Goal: Task Accomplishment & Management: Manage account settings

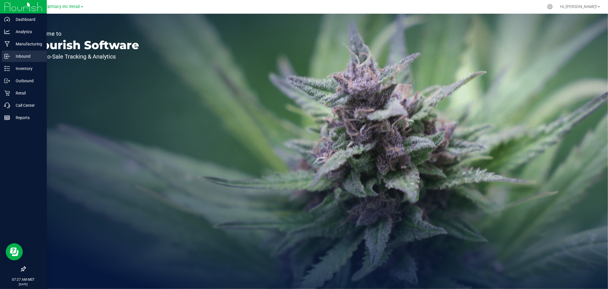
click at [15, 58] on p "Inbound" at bounding box center [27, 56] width 34 height 7
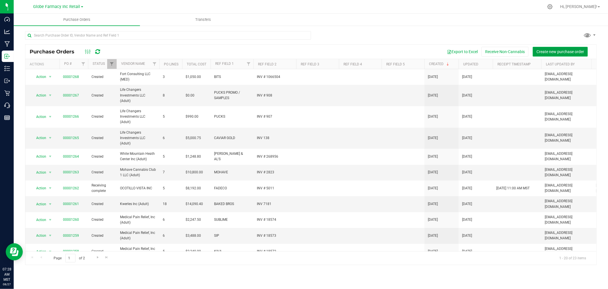
click at [555, 47] on button "Create new purchase order" at bounding box center [560, 52] width 55 height 10
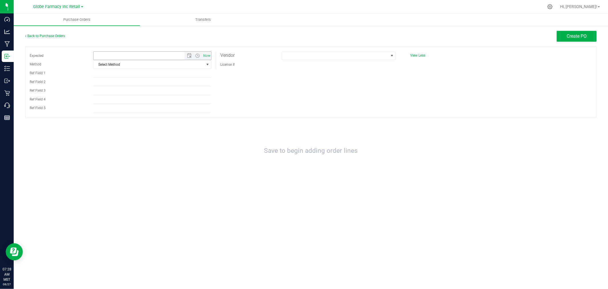
type input "8/27/2025 7:28 AM"
click at [149, 68] on span "Select Method" at bounding box center [149, 64] width 111 height 8
click at [113, 107] on li "Local Delivery" at bounding box center [153, 108] width 118 height 9
click at [115, 76] on input "Ref Field 1" at bounding box center [152, 73] width 118 height 9
type input "WANA"
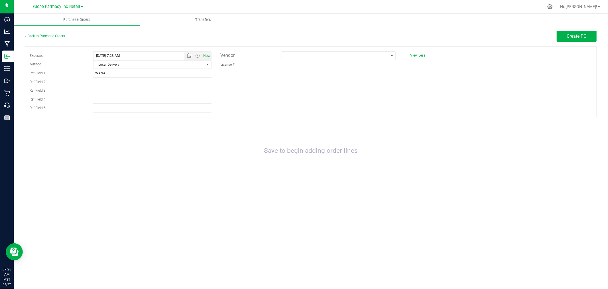
drag, startPoint x: 122, startPoint y: 86, endPoint x: 123, endPoint y: 80, distance: 5.9
click at [123, 80] on input "Ref Field 2" at bounding box center [152, 82] width 118 height 9
click at [127, 78] on input "inv#" at bounding box center [152, 82] width 118 height 9
paste input "SO012655-WANA"
drag, startPoint x: 107, startPoint y: 83, endPoint x: 170, endPoint y: 81, distance: 62.5
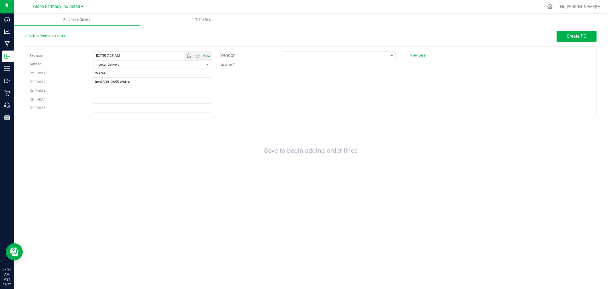
click at [107, 83] on input "inv# SO012655-WANA" at bounding box center [152, 82] width 118 height 9
type input "INV # 012655-WANA"
click at [366, 53] on span at bounding box center [335, 56] width 106 height 8
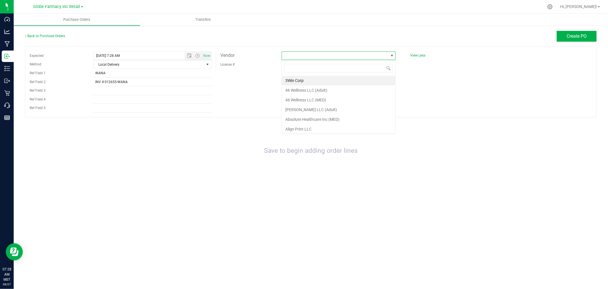
scroll to position [9, 114]
type input "KIND RELIEF"
click at [318, 82] on li "The Kind Relief Inc (MED)" at bounding box center [338, 81] width 113 height 10
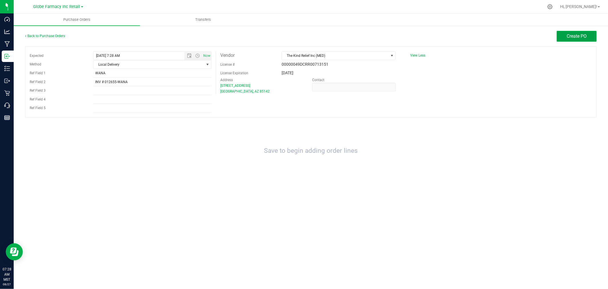
click at [575, 34] on span "Create PO" at bounding box center [577, 35] width 20 height 5
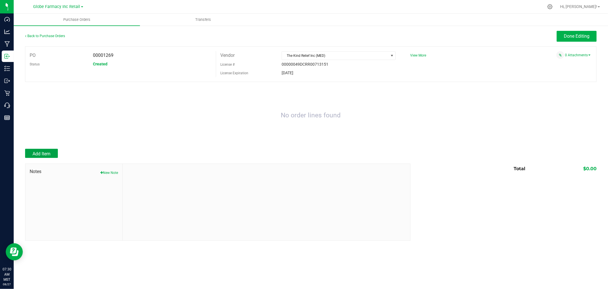
click at [47, 157] on button "Add Item" at bounding box center [41, 153] width 33 height 9
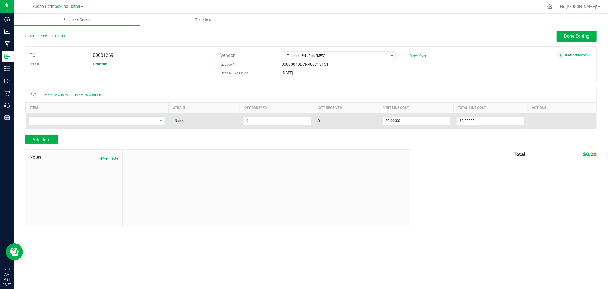
click at [83, 121] on span "NO DATA FOUND" at bounding box center [93, 121] width 129 height 8
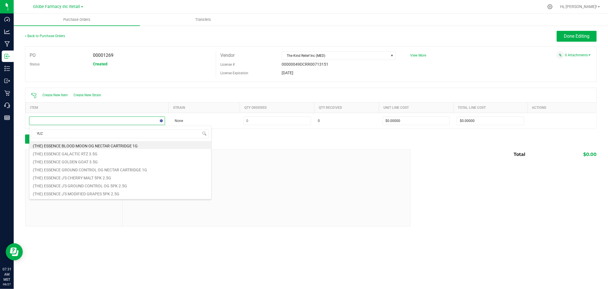
type input "YUZU"
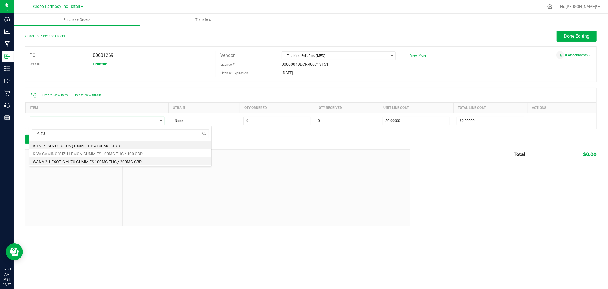
click at [86, 160] on li "WANA 2:1 EXOTIC YUZU GUMMIES 100MG THC / 200MG CBD" at bounding box center [120, 161] width 182 height 8
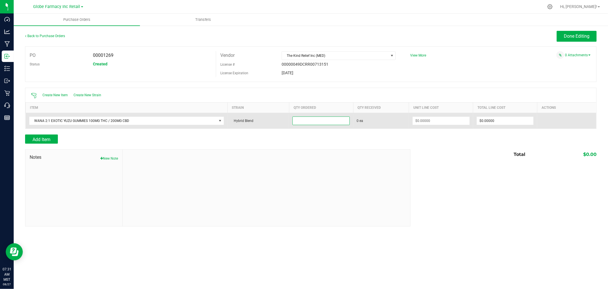
click at [332, 120] on input at bounding box center [321, 121] width 57 height 8
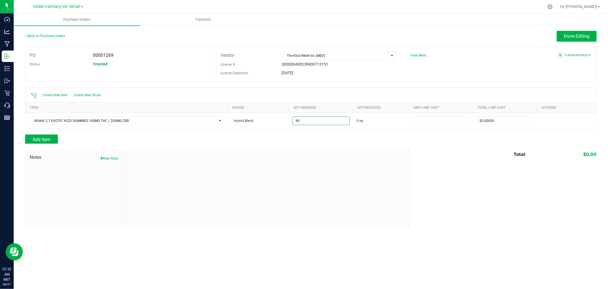
type input "40 ea"
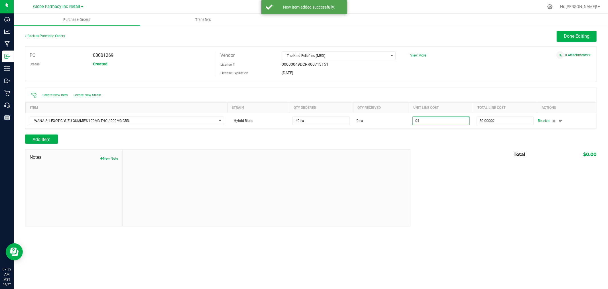
type input "$4.00000"
type input "0"
type input "40"
type input "160"
click at [50, 146] on div at bounding box center [311, 146] width 572 height 6
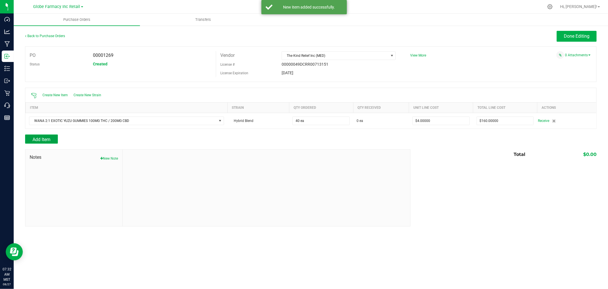
click at [50, 142] on span "Add Item" at bounding box center [42, 139] width 18 height 5
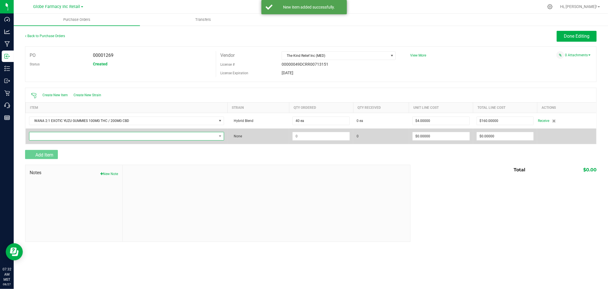
click at [63, 137] on span "NO DATA FOUND" at bounding box center [123, 136] width 188 height 8
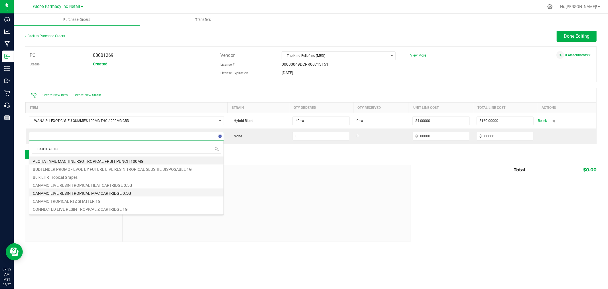
type input "TROPICAL TRIO"
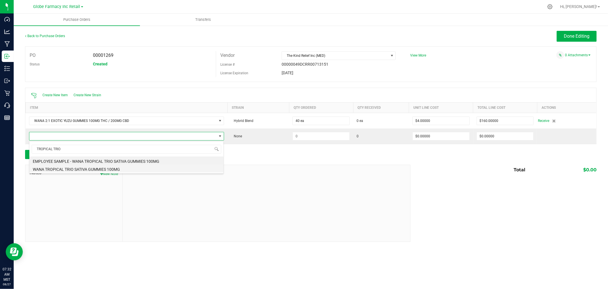
click at [72, 169] on li "WANA TROPICAL TRIO SATIVA GUMMIES 100MG" at bounding box center [126, 168] width 194 height 8
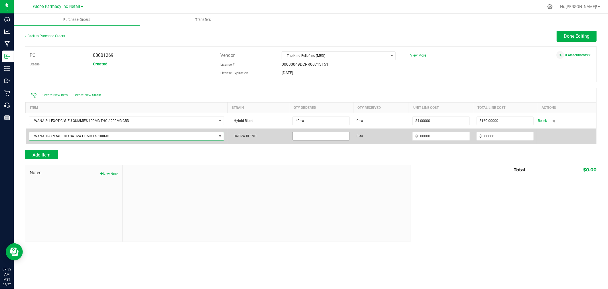
click at [317, 137] on input at bounding box center [321, 136] width 57 height 8
type input "40 ea"
type input "0"
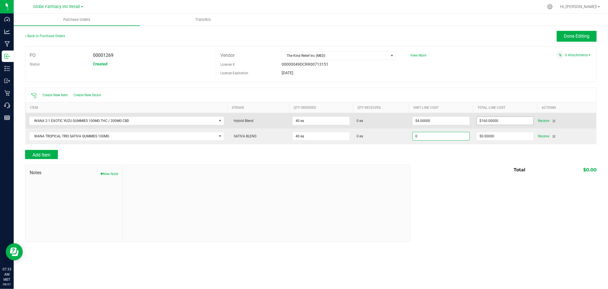
type input "160"
type input "$0.00000"
click at [512, 117] on input "160" at bounding box center [505, 121] width 57 height 8
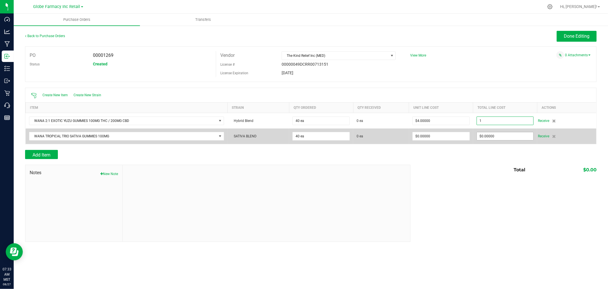
type input "$1.00000"
type input "0"
click at [495, 135] on input "0" at bounding box center [505, 136] width 57 height 8
type input "40"
type input "$0.02500"
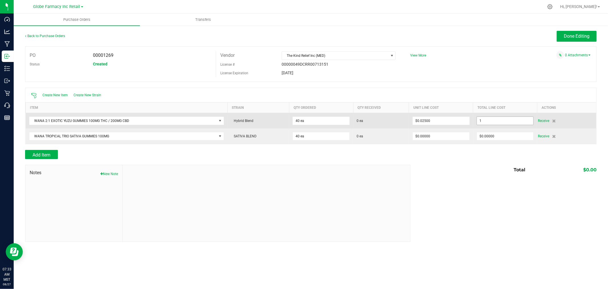
click at [497, 124] on input "1" at bounding box center [505, 121] width 57 height 8
type input "$170.00000"
type input "40"
type input "$4.25000"
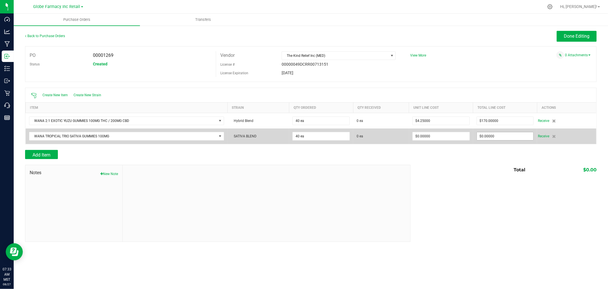
click at [500, 133] on span "$0.00000" at bounding box center [505, 136] width 57 height 9
click at [499, 135] on input "0" at bounding box center [505, 136] width 57 height 8
type input "$150.00000"
type input "40"
type input "$3.75000"
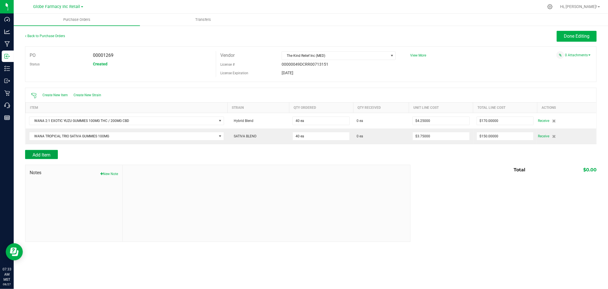
click at [50, 155] on span "Add Item" at bounding box center [42, 154] width 18 height 5
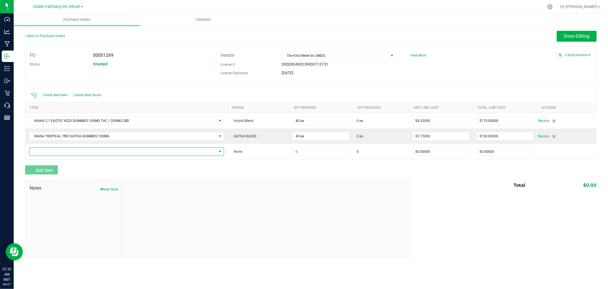
click at [51, 153] on span "NO DATA FOUND" at bounding box center [123, 151] width 188 height 8
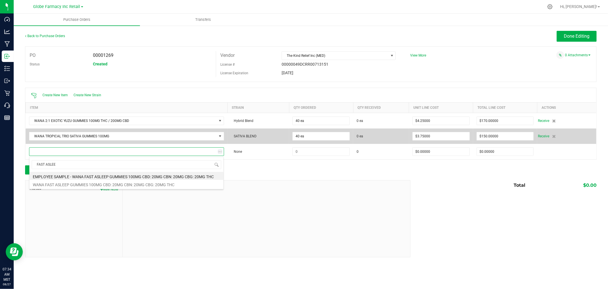
type input "FAST ASLEEP"
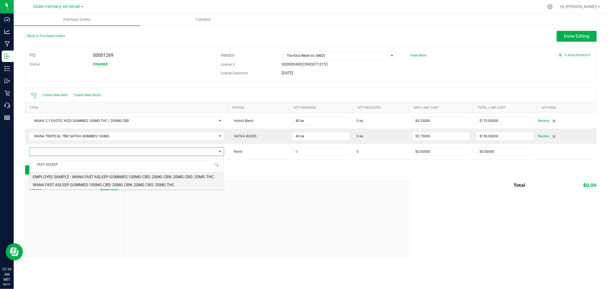
click at [156, 183] on li "WANA FAST ASLEEP GUMMIES 100MG CBD: 20MG CBN: 20MG CBG: 20MG THC" at bounding box center [126, 184] width 194 height 8
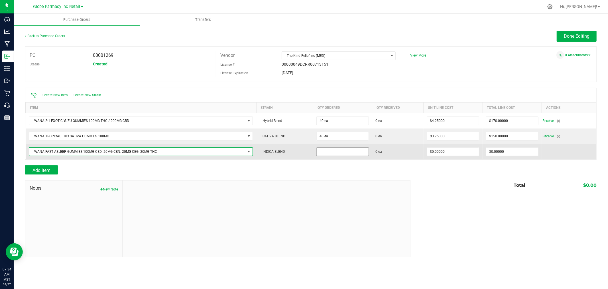
click at [328, 151] on input at bounding box center [343, 151] width 52 height 8
type input "40 ea"
type input "$5.50000"
type input "0"
type input "40"
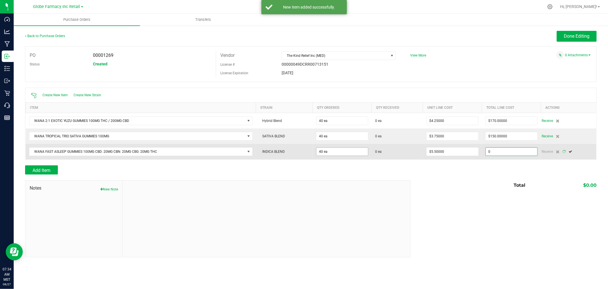
type input "220"
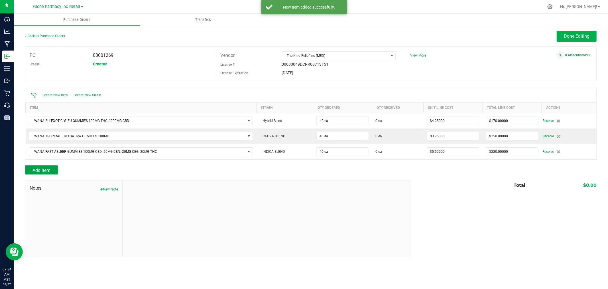
click at [54, 167] on button "Add Item" at bounding box center [41, 169] width 33 height 9
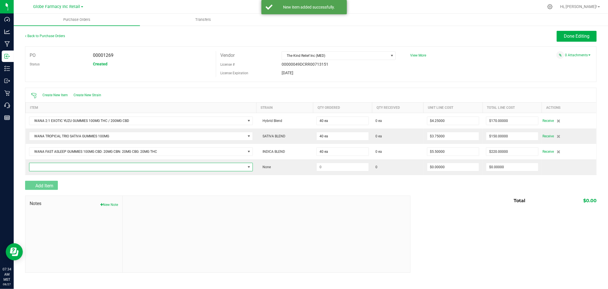
click at [54, 167] on span "NO DATA FOUND" at bounding box center [137, 167] width 216 height 8
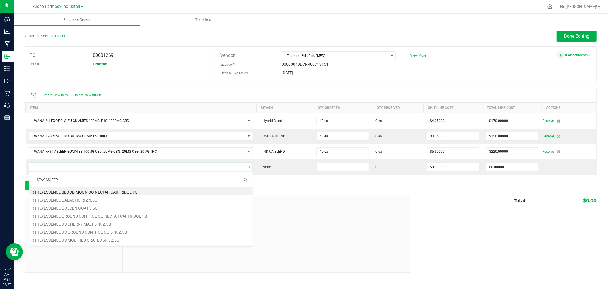
type input "STAY ASLEEP"
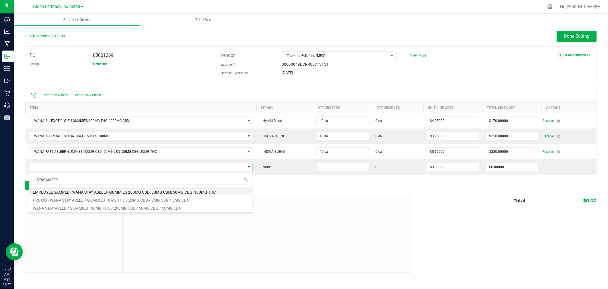
click at [116, 206] on li "WANA STAY ASLEEP GUMMIES 100MG THC / 200MG CBD / 50MG CBG / 50MG CBN" at bounding box center [140, 207] width 223 height 8
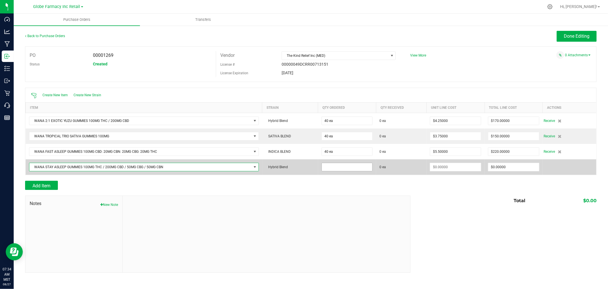
click at [340, 164] on input at bounding box center [347, 167] width 51 height 8
type input "80 ea"
type input "$5.50000"
type input "0"
type input "80"
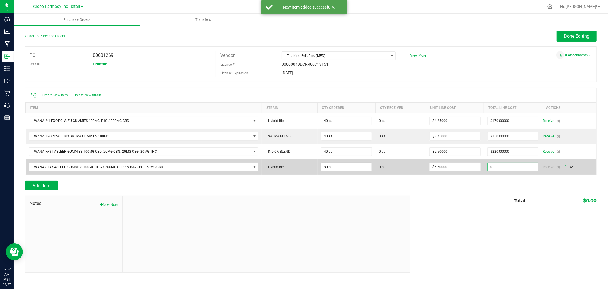
type input "440"
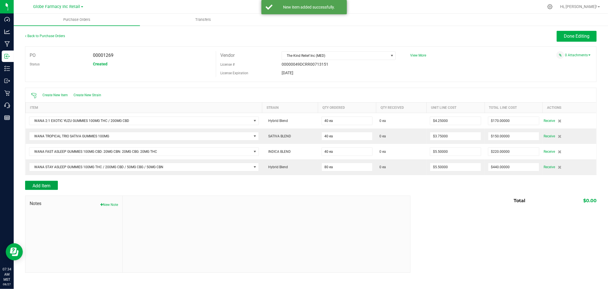
click at [36, 183] on button "Add Item" at bounding box center [41, 184] width 33 height 9
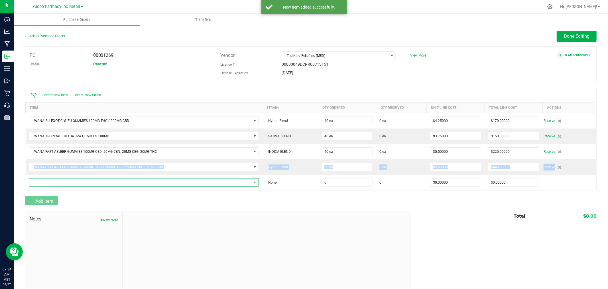
click at [36, 183] on span "NO DATA FOUND" at bounding box center [140, 182] width 222 height 8
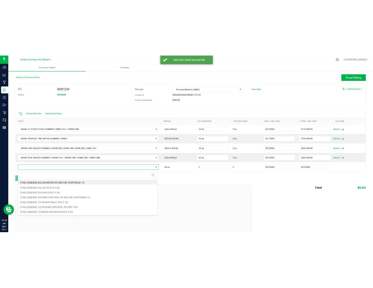
scroll to position [9, 226]
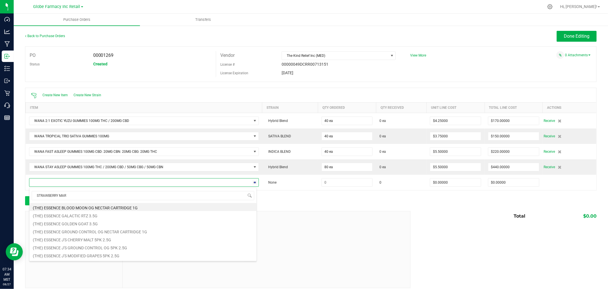
type input "STRAWBERRY MARG"
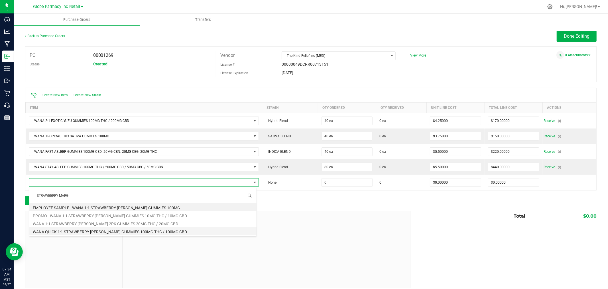
click at [183, 233] on li "WANA QUICK 1:1 STRAWBERRY MARGARITA GUMMIES 100MG THC / 100MG CBD" at bounding box center [142, 231] width 227 height 8
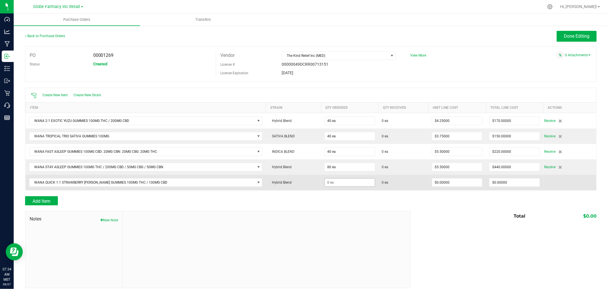
click at [343, 125] on span at bounding box center [349, 120] width 51 height 9
click at [343, 181] on input at bounding box center [350, 182] width 50 height 8
type input "40 ea"
type input "$5.50000"
type input "0"
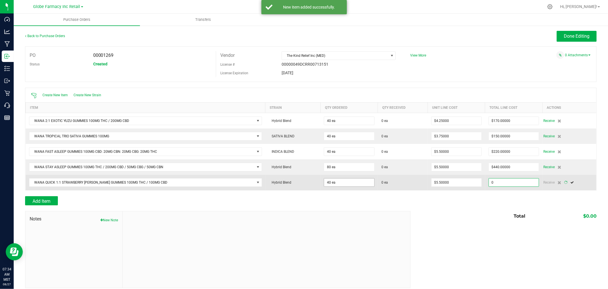
type input "40"
type input "220"
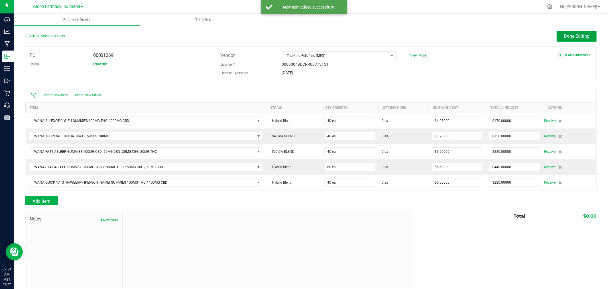
click at [569, 34] on span "Done Editing" at bounding box center [577, 35] width 26 height 5
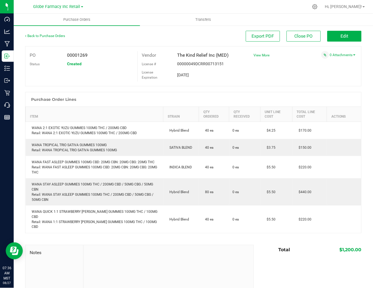
click at [284, 62] on div "PO 00001269 Status Created Vendor The Kind Relief Inc (MED) License # 00000049D…" at bounding box center [193, 66] width 336 height 40
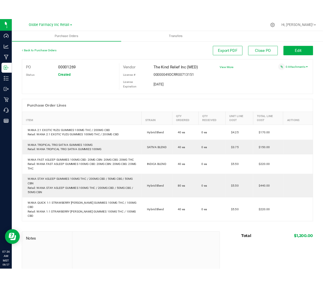
scroll to position [0, 0]
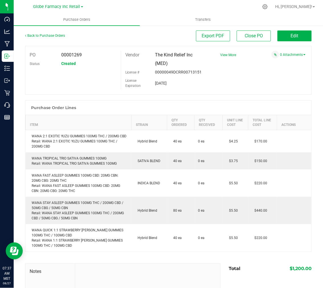
click at [81, 129] on th "Item" at bounding box center [79, 122] width 106 height 15
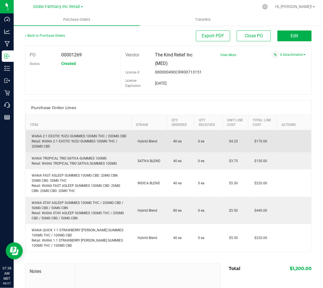
click at [82, 135] on div "WANA 2:1 EXOTIC YUZU GUMMIES 100MG THC / 200MG CBD Retail: WANA 2:1 EXOTIC YUZU…" at bounding box center [78, 141] width 99 height 15
copy div "WANA 2:1 EXOTIC YUZU GUMMIES 100MG THC / 200MG CBD"
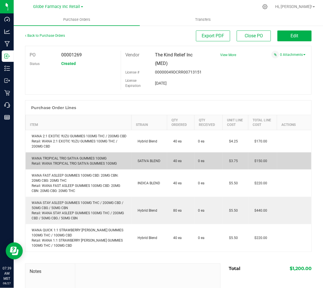
click at [89, 164] on div "WANA TROPICAL TRIO SATIVA GUMMIES 100MG Retail: WANA TROPICAL TRIO SATIVA GUMMI…" at bounding box center [78, 161] width 99 height 10
click at [89, 163] on div "WANA TROPICAL TRIO SATIVA GUMMIES 100MG Retail: WANA TROPICAL TRIO SATIVA GUMMI…" at bounding box center [78, 161] width 99 height 10
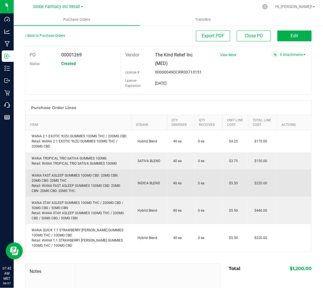
click at [46, 181] on div "WANA FAST ASLEEP GUMMIES 100MG CBD: 20MG CBN: 20MG CBG: 20MG THC Retail: WANA F…" at bounding box center [78, 183] width 99 height 21
copy div "WANA FAST ASLEEP GUMMIES 100MG CBD: 20MG CBN: 20MG CBG: 20MG THC"
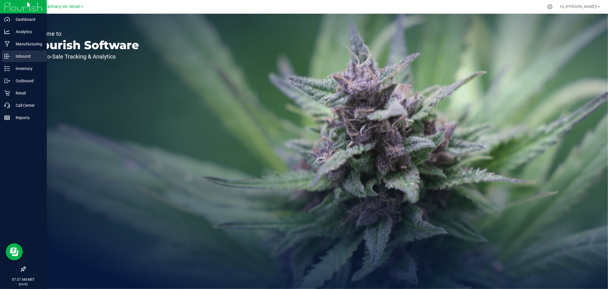
click at [7, 60] on div "Inbound" at bounding box center [24, 55] width 45 height 11
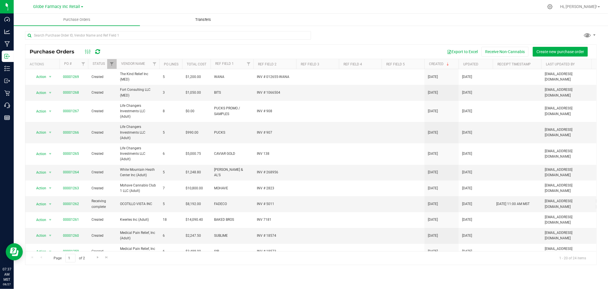
click at [204, 19] on span "Transfers" at bounding box center [203, 19] width 31 height 5
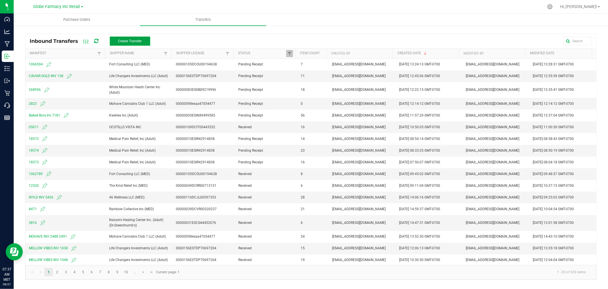
click at [135, 39] on span "Create Transfer" at bounding box center [130, 41] width 24 height 4
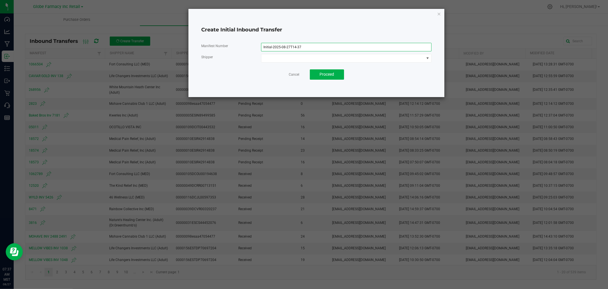
click at [291, 44] on input "Initial-2025-08-27T14-37" at bounding box center [346, 47] width 171 height 9
type input "12655"
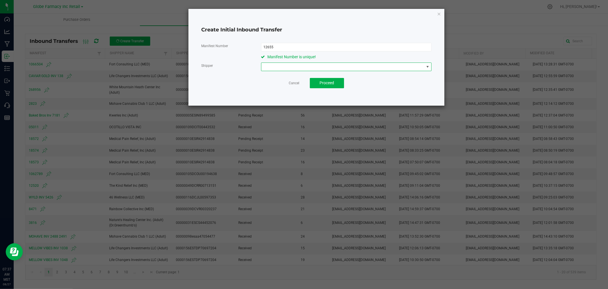
click at [401, 67] on span at bounding box center [342, 67] width 163 height 8
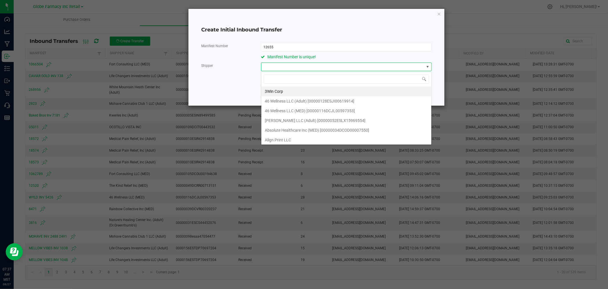
scroll to position [9, 170]
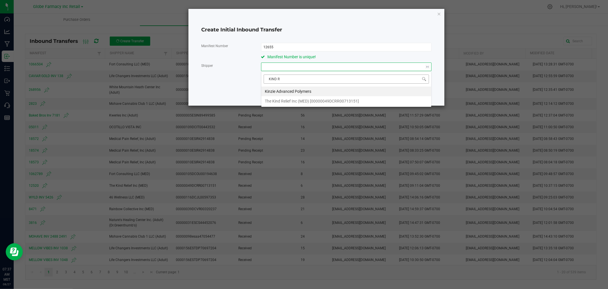
type input "KIND RE"
click at [312, 88] on span "The Kind Relief Inc (MED) [00000049DCRR00713151]" at bounding box center [312, 91] width 94 height 9
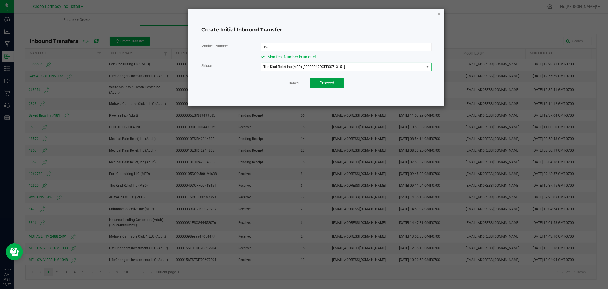
click at [317, 85] on button "Proceed" at bounding box center [327, 83] width 34 height 10
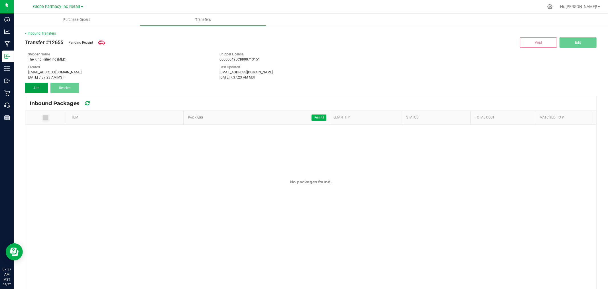
click at [42, 89] on button "Add" at bounding box center [36, 88] width 23 height 10
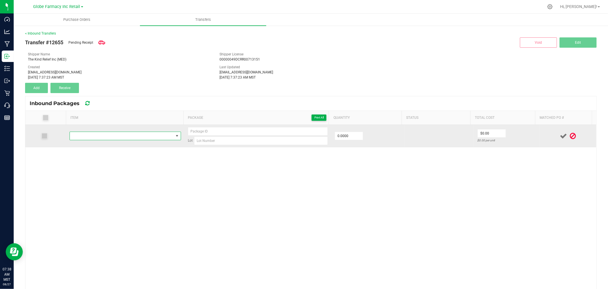
click at [122, 135] on span "NO DATA FOUND" at bounding box center [122, 136] width 104 height 8
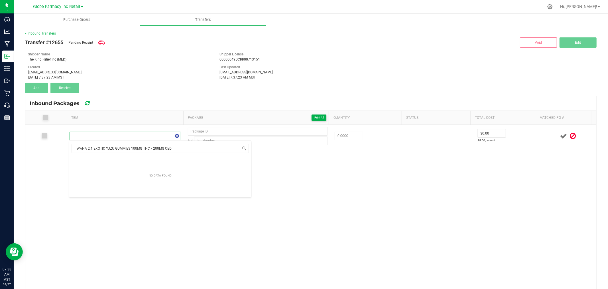
scroll to position [9, 109]
click at [158, 160] on li "WANA 2:1 EXOTIC YUZU GUMMIES 100MG THC / 200MG CBD" at bounding box center [160, 160] width 182 height 8
type input "0 ea"
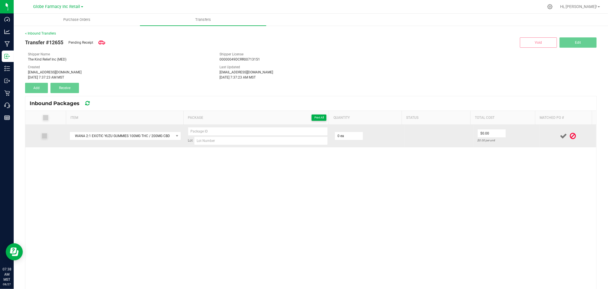
click at [270, 136] on div "Lot" at bounding box center [258, 136] width 140 height 18
click at [229, 143] on input at bounding box center [261, 140] width 134 height 9
paste input "YUZ07082025"
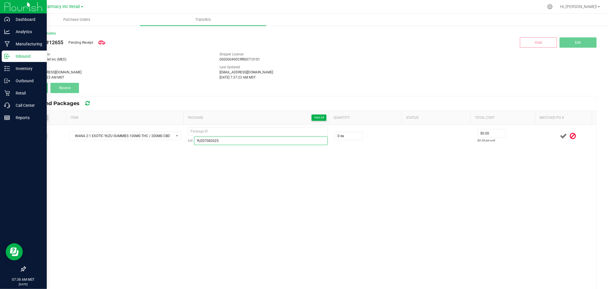
type input "YUZ07082025"
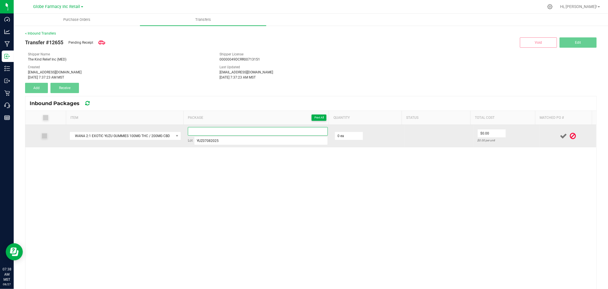
click at [209, 129] on input at bounding box center [258, 131] width 140 height 9
paste input "07082025YUZ-Exp."
type input "07082025YUZ - 1"
click at [332, 126] on td "0 ea" at bounding box center [368, 136] width 74 height 23
click at [347, 136] on input "0" at bounding box center [349, 136] width 28 height 8
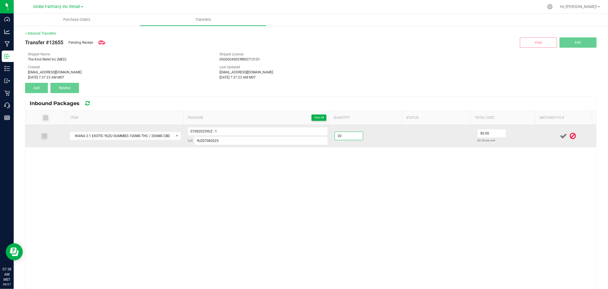
type input "20 ea"
type input "."
type input "$4.25"
click at [543, 135] on div at bounding box center [568, 135] width 50 height 7
click at [559, 137] on span at bounding box center [564, 135] width 10 height 11
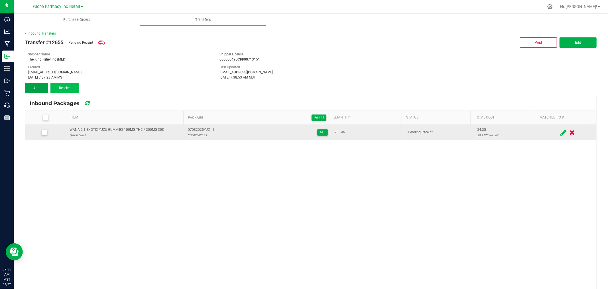
click at [44, 84] on button "Add" at bounding box center [36, 88] width 23 height 10
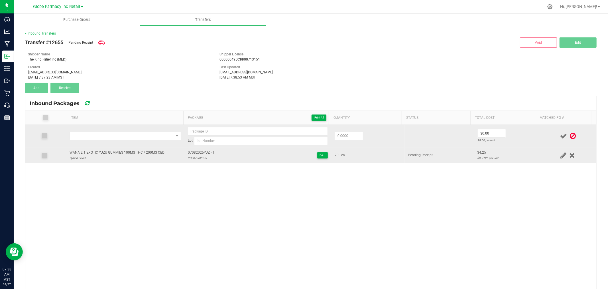
click at [139, 149] on td "WANA 2:1 EXOTIC YUZU GUMMIES 100MG THC / 200MG CBD Hybrid Blend" at bounding box center [125, 154] width 118 height 15
copy div "WANA 2:1 EXOTIC YUZU GUMMIES 100MG THC / 200MG CBD"
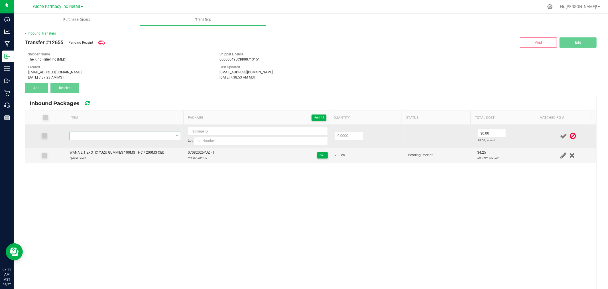
click at [147, 138] on span "NO DATA FOUND" at bounding box center [122, 136] width 104 height 8
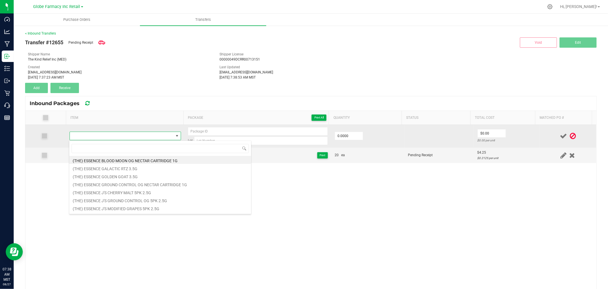
type input "WANA 2:1 EXOTIC YUZU GUMMIES 100MG THC / 200MG CBD"
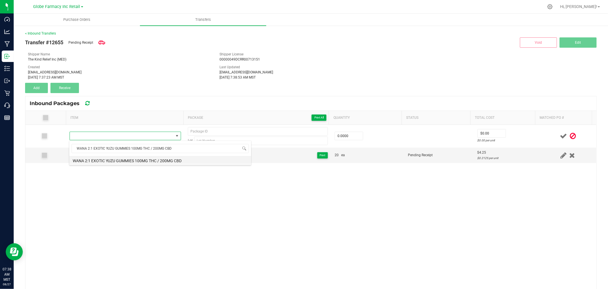
click at [147, 157] on li "WANA 2:1 EXOTIC YUZU GUMMIES 100MG THC / 200MG CBD" at bounding box center [160, 160] width 182 height 8
type input "0 ea"
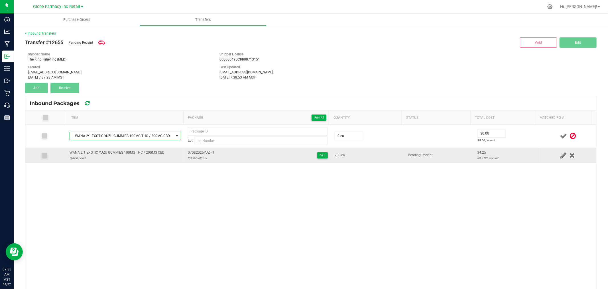
click at [195, 150] on span "07082025YUZ - 1" at bounding box center [201, 152] width 27 height 5
type input "07082025YUZ - 1"
click at [194, 155] on span "07082025YUZ - 1" at bounding box center [201, 152] width 27 height 5
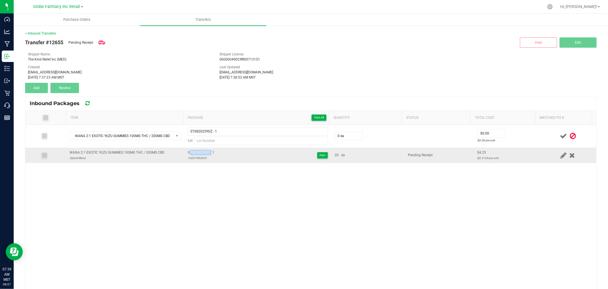
click at [194, 155] on span "07082025YUZ - 1" at bounding box center [201, 152] width 27 height 5
click at [192, 157] on div "YUZ07082025" at bounding box center [201, 157] width 27 height 5
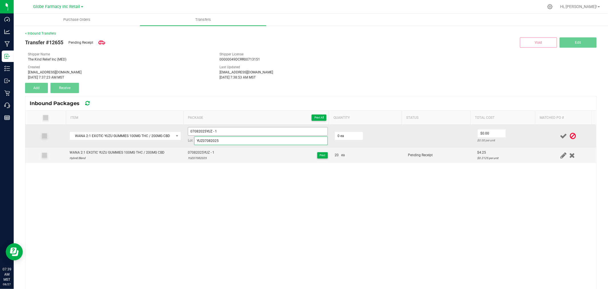
type input "YUZ07082025"
click at [235, 132] on input "07082025YUZ - 1" at bounding box center [258, 131] width 140 height 9
type input "07082025YUZ - 2"
click at [356, 141] on td "0 ea" at bounding box center [368, 136] width 74 height 23
click at [356, 139] on input "0" at bounding box center [349, 136] width 28 height 8
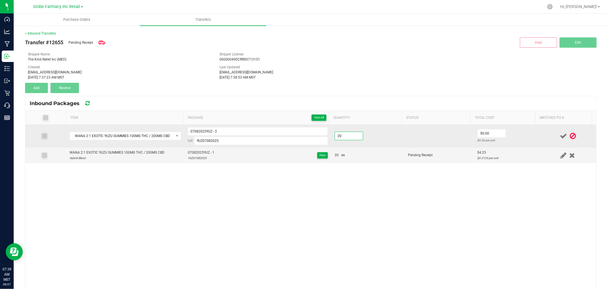
type input "20 ea"
type input "$4.25"
click at [527, 140] on td "$4.25 $0.2125 per unit" at bounding box center [506, 136] width 65 height 23
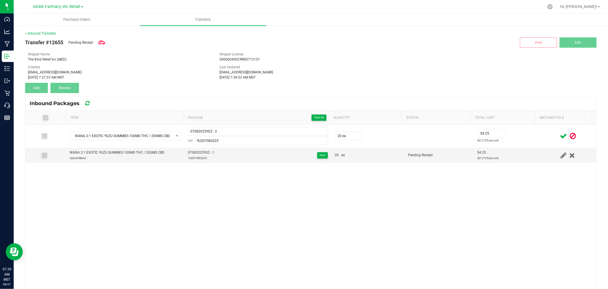
click at [560, 136] on icon at bounding box center [563, 135] width 7 height 7
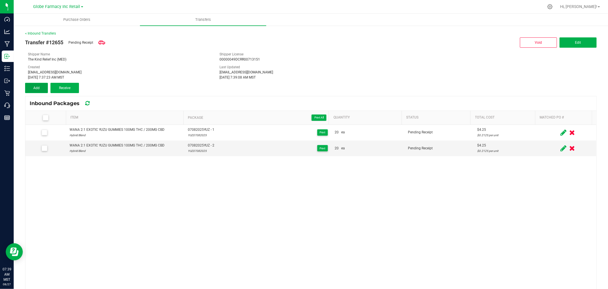
click at [33, 85] on button "Add" at bounding box center [36, 88] width 23 height 10
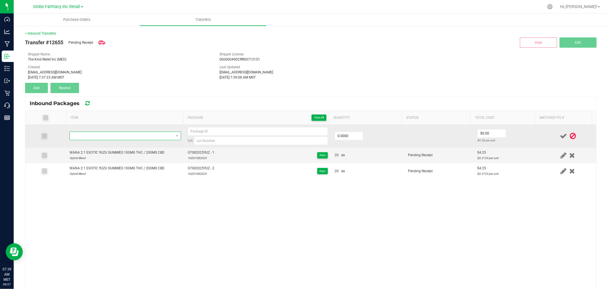
click at [147, 134] on span "NO DATA FOUND" at bounding box center [122, 136] width 104 height 8
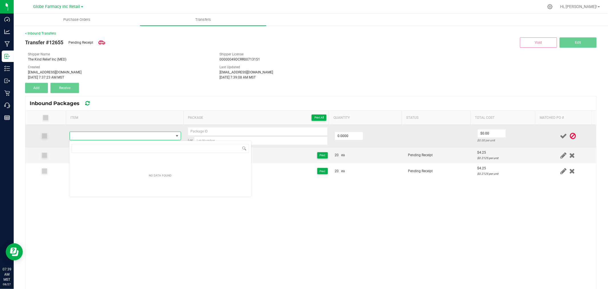
type input "WANA TROPICAL TRIO SATIVA GUMMIES 100MG"
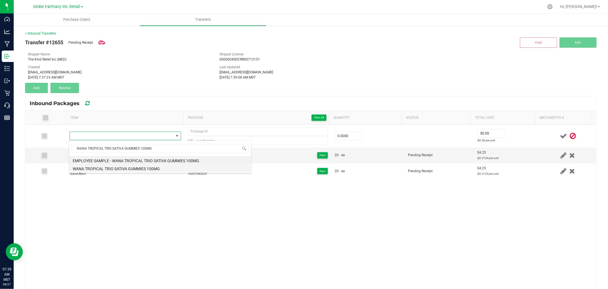
drag, startPoint x: 143, startPoint y: 155, endPoint x: 141, endPoint y: 166, distance: 11.1
click at [141, 156] on ul "EMPLOYEE SAMPLE - WANA TROPICAL TRIO SATIVA GUMMIES 100MG WANA TROPICAL TRIO SA…" at bounding box center [160, 156] width 182 height 0
click at [141, 166] on li "WANA TROPICAL TRIO SATIVA GUMMIES 100MG" at bounding box center [160, 168] width 182 height 8
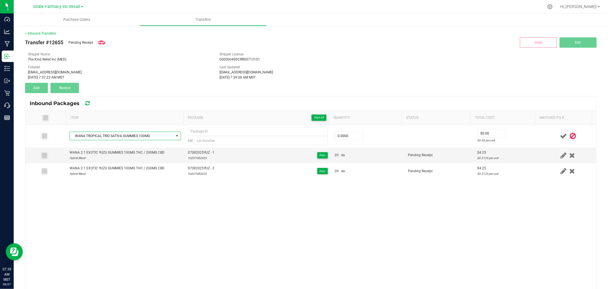
type input "0 ea"
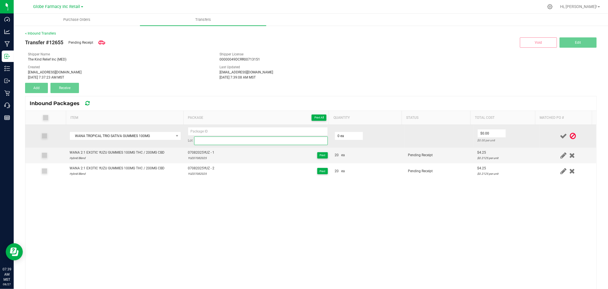
click at [261, 141] on input at bounding box center [261, 140] width 134 height 9
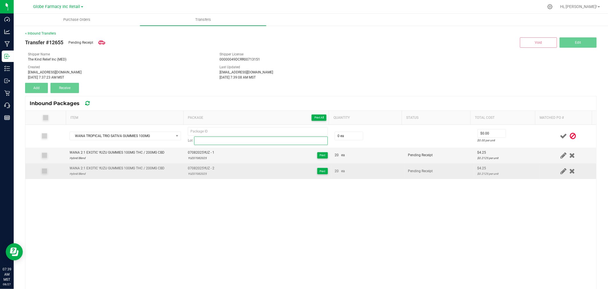
paste input "TRT01222025"
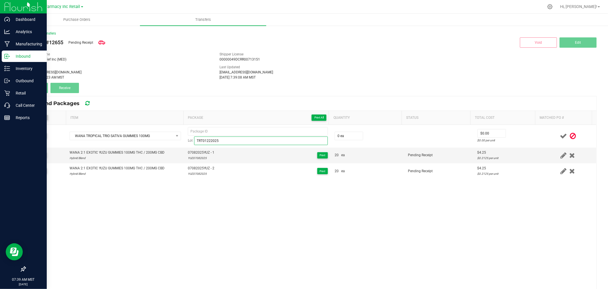
type input "TRT01222025"
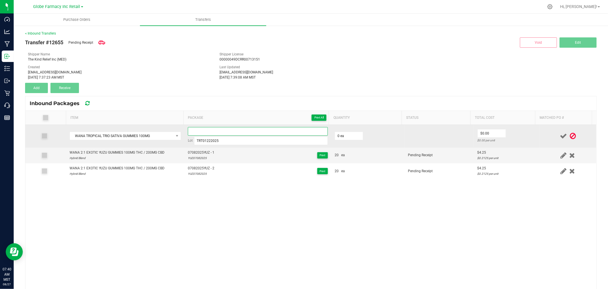
click at [241, 130] on input at bounding box center [258, 131] width 140 height 9
paste input "MFG-DATE-01222025TRT-Exp."
type input "MFGDATE01222025TRT - 1"
type input "4 ea"
type input "$0.00"
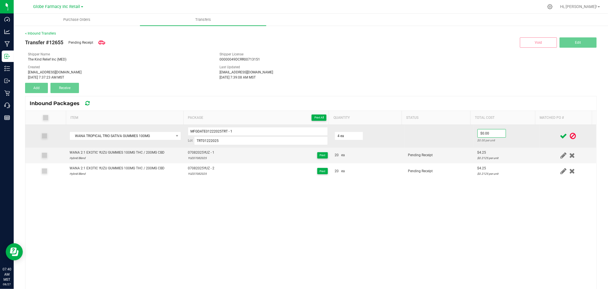
click at [352, 129] on td "4 ea" at bounding box center [368, 136] width 74 height 23
click at [349, 135] on input "4" at bounding box center [349, 136] width 28 height 8
type input "15 ea"
type input "$3.75"
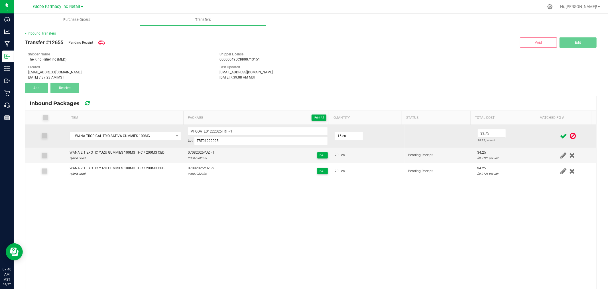
click at [519, 133] on td "$3.75 $0.25 per unit" at bounding box center [506, 136] width 65 height 23
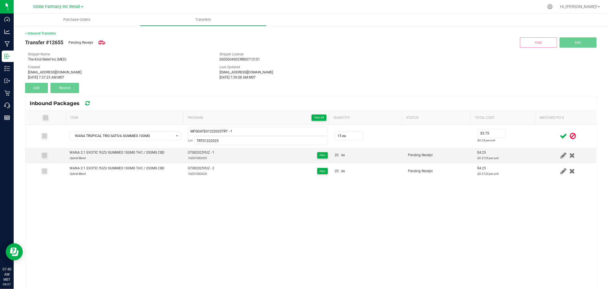
click at [559, 133] on span at bounding box center [564, 135] width 10 height 11
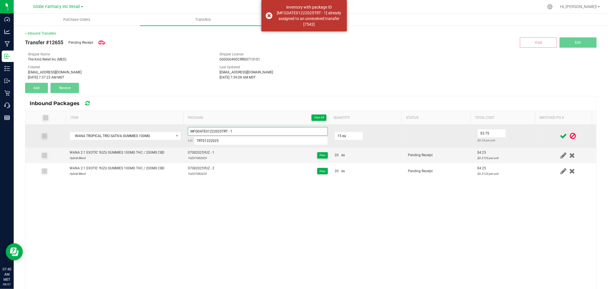
click at [276, 133] on input "MFGDATE01222025TRT - 1" at bounding box center [258, 131] width 140 height 9
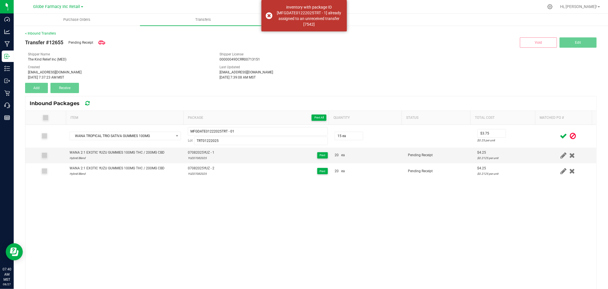
click at [543, 137] on div at bounding box center [568, 135] width 50 height 7
click at [559, 135] on span at bounding box center [564, 135] width 10 height 11
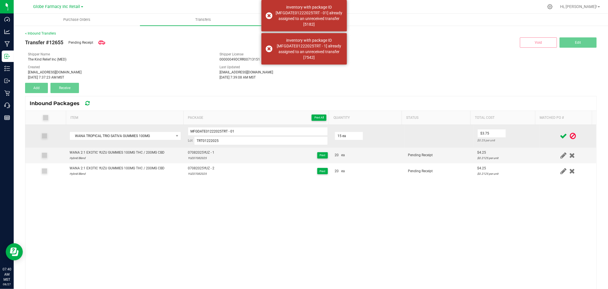
click at [323, 131] on td "MFGDATE01222025TRT - 01 Lot TRT01222025" at bounding box center [257, 136] width 147 height 23
click at [291, 131] on input "MFGDATE01222025TRT - 01" at bounding box center [258, 131] width 140 height 9
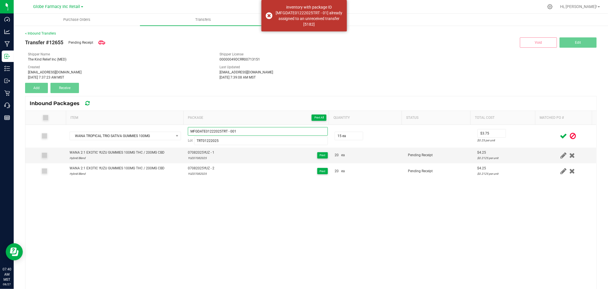
type input "MFGDATE01222025TRT - 001"
click at [560, 134] on icon at bounding box center [563, 135] width 7 height 7
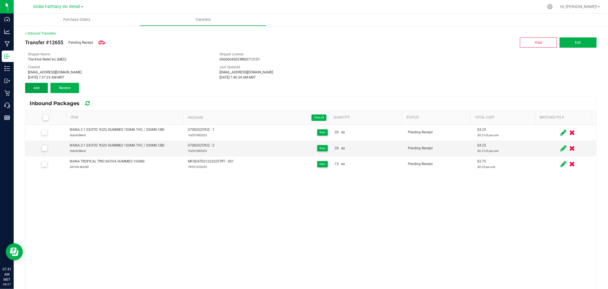
click at [33, 86] on button "Add" at bounding box center [36, 88] width 23 height 10
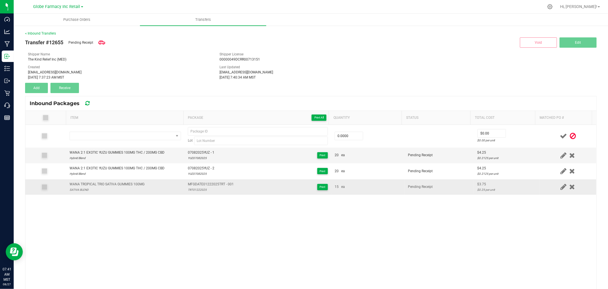
click at [114, 183] on div "WANA TROPICAL TRIO SATIVA GUMMIES 100MG" at bounding box center [107, 183] width 75 height 5
copy div "WANA TROPICAL TRIO SATIVA GUMMIES 100MG"
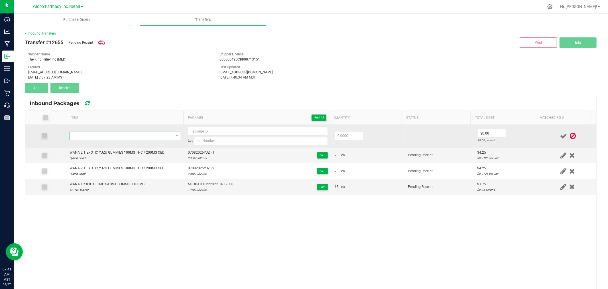
click at [136, 133] on span "NO DATA FOUND" at bounding box center [122, 136] width 104 height 8
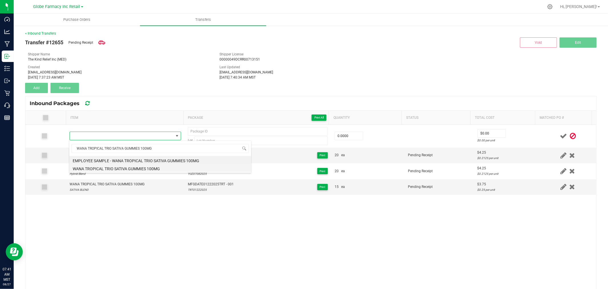
click at [129, 167] on li "WANA TROPICAL TRIO SATIVA GUMMIES 100MG" at bounding box center [160, 168] width 182 height 8
type input "0 ea"
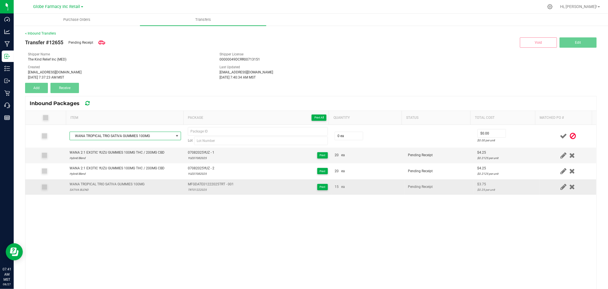
click at [195, 184] on span "MFGDATE01222025TRT - 001" at bounding box center [211, 183] width 46 height 5
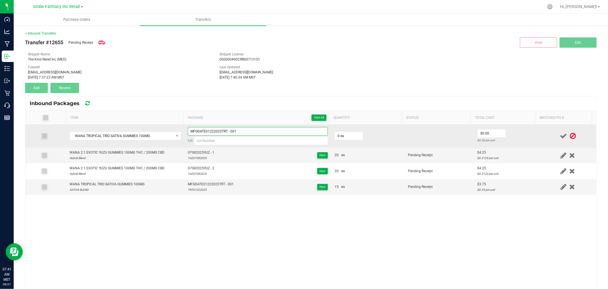
click at [248, 132] on input "MFGDATE01222025TRT - 001" at bounding box center [258, 131] width 140 height 9
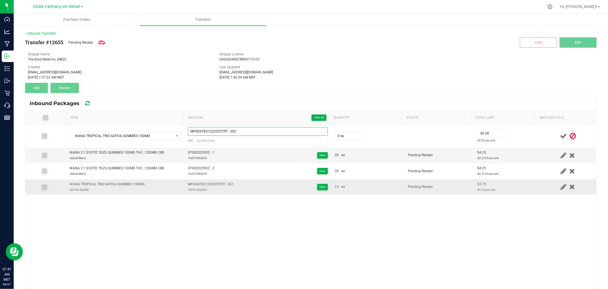
type input "MFGDATE01222025TRT - 002"
click at [192, 190] on div "TRT01222025" at bounding box center [211, 189] width 46 height 5
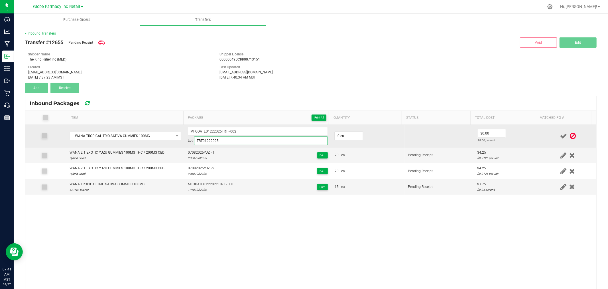
type input "TRT01222025"
click at [354, 134] on input "0" at bounding box center [349, 136] width 28 height 8
type input "6 ea"
click at [484, 134] on input "0" at bounding box center [492, 133] width 28 height 8
type input "$3.75"
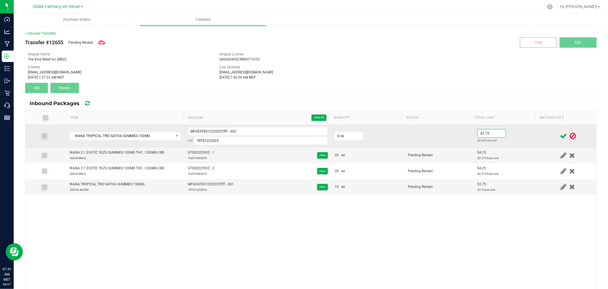
click at [524, 131] on td "$3.75 $0.625 per unit" at bounding box center [506, 136] width 65 height 23
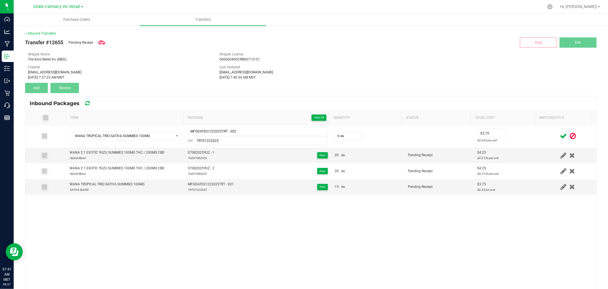
click at [560, 134] on icon at bounding box center [563, 135] width 7 height 7
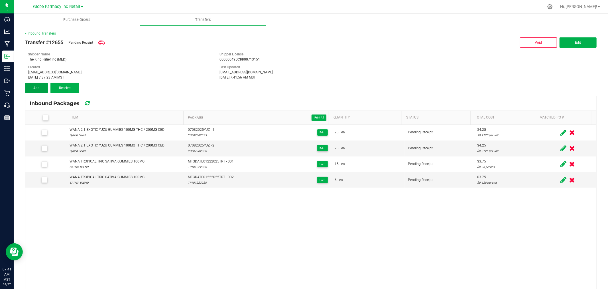
click at [41, 89] on button "Add" at bounding box center [36, 88] width 23 height 10
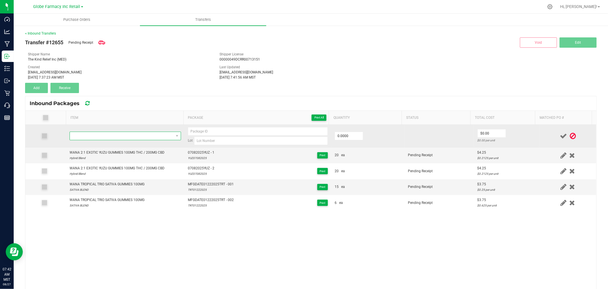
click at [101, 135] on span "NO DATA FOUND" at bounding box center [122, 136] width 104 height 8
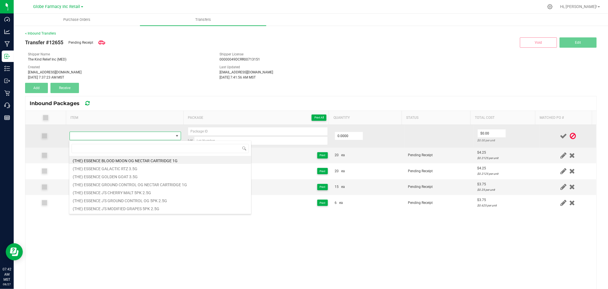
click at [101, 135] on span at bounding box center [122, 136] width 104 height 8
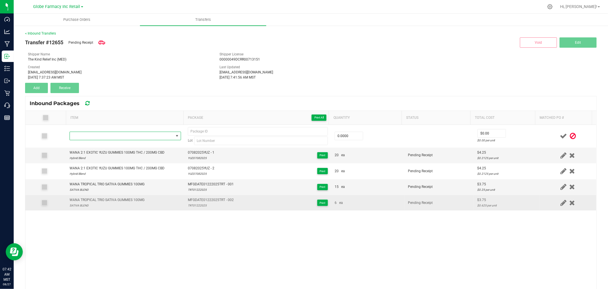
click at [100, 198] on div "WANA TROPICAL TRIO SATIVA GUMMIES 100MG" at bounding box center [107, 199] width 75 height 5
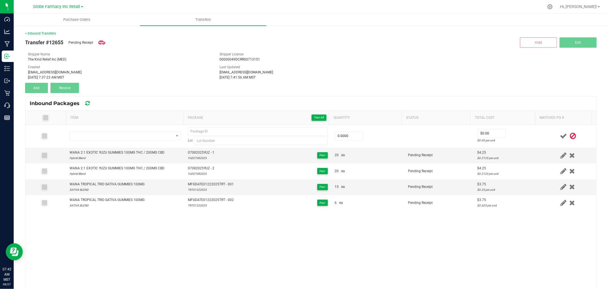
click at [152, 216] on div "Lot 0.0000 $0.00 $0.00 per unit WANA 2:1 EXOTIC YUZU GUMMIES 100MG THC / 200MG …" at bounding box center [310, 236] width 571 height 222
click at [112, 182] on div "WANA TROPICAL TRIO SATIVA GUMMIES 100MG" at bounding box center [107, 183] width 75 height 5
copy div "WANA TROPICAL TRIO SATIVA GUMMIES 100MG"
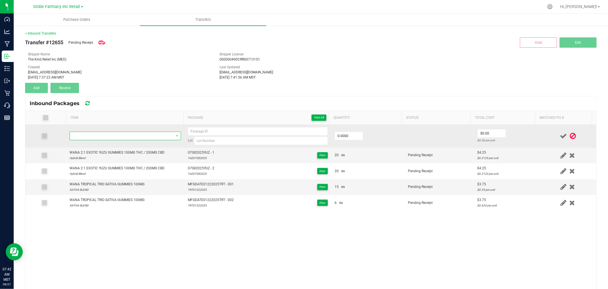
click at [151, 134] on span "NO DATA FOUND" at bounding box center [122, 136] width 104 height 8
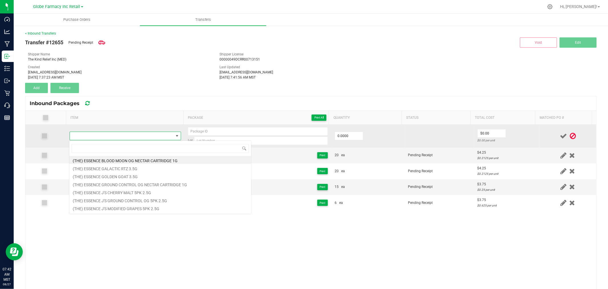
type input "WANA TROPICAL TRIO SATIVA GUMMIES 100MG"
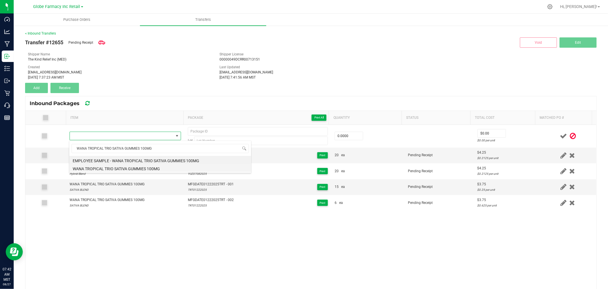
click at [161, 167] on li "WANA TROPICAL TRIO SATIVA GUMMIES 100MG" at bounding box center [160, 168] width 182 height 8
type input "0 ea"
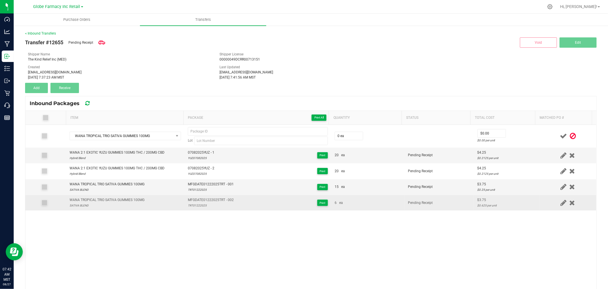
click at [206, 203] on div "TRT01222025" at bounding box center [211, 204] width 46 height 5
type input "TRT01222025"
click at [220, 199] on span "MFGDATE01222025TRT - 002" at bounding box center [211, 199] width 46 height 5
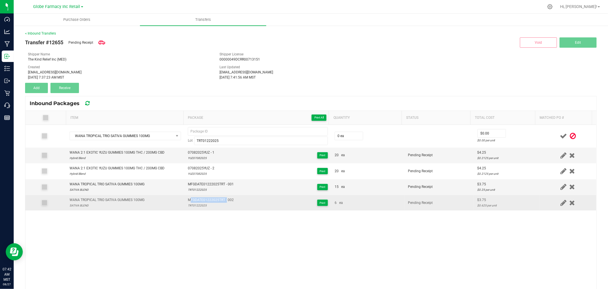
click at [220, 199] on span "MFGDATE01222025TRT - 002" at bounding box center [211, 199] width 46 height 5
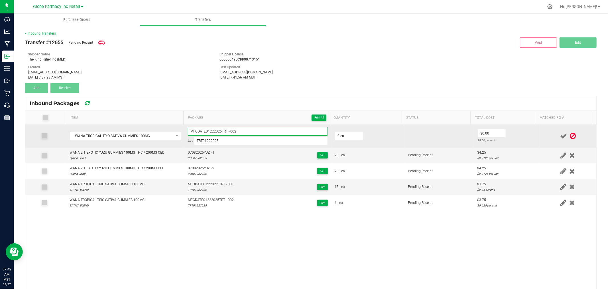
click at [251, 134] on input "MFGDATE01222025TRT - 002" at bounding box center [258, 131] width 140 height 9
type input "MFGDATE01222025TRT - 003"
click at [347, 135] on input "0" at bounding box center [349, 136] width 28 height 8
type input "19 ea"
click at [490, 132] on input "0" at bounding box center [492, 133] width 28 height 8
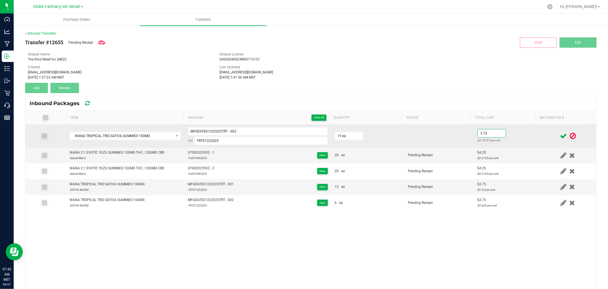
type input "$3.75"
click at [509, 135] on td "$3.75 $0.19737 per unit" at bounding box center [506, 136] width 65 height 23
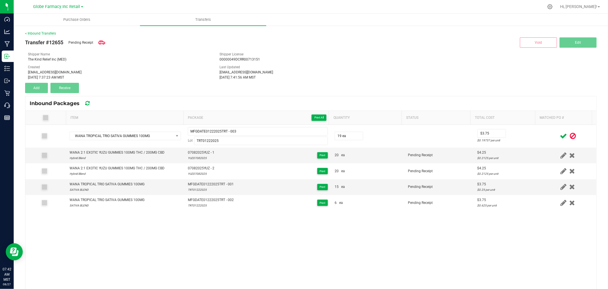
click at [560, 135] on icon at bounding box center [563, 135] width 7 height 7
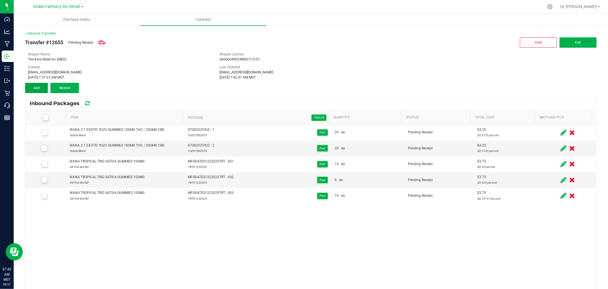
click at [34, 87] on span "Add" at bounding box center [36, 88] width 6 height 4
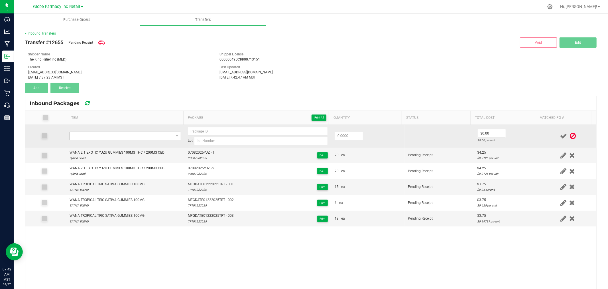
drag, startPoint x: 81, startPoint y: 128, endPoint x: 83, endPoint y: 132, distance: 4.5
click at [81, 129] on td at bounding box center [125, 136] width 118 height 23
click at [84, 134] on span "NO DATA FOUND" at bounding box center [122, 136] width 104 height 8
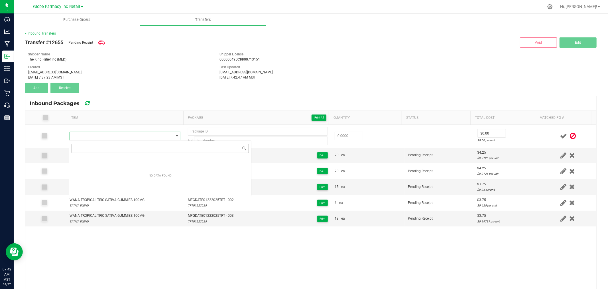
type input "WANA FAST ASLEEP GUMMIES 100MG CBD: 20MG CBN: 20MG CBG: 20MG THC"
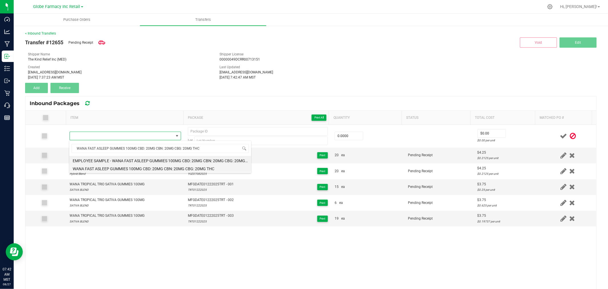
click at [119, 167] on li "WANA FAST ASLEEP GUMMIES 100MG CBD: 20MG CBN: 20MG CBG: 20MG THC" at bounding box center [160, 168] width 182 height 8
type input "0 ea"
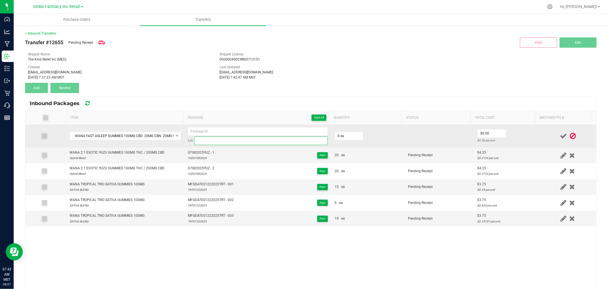
click at [253, 141] on input at bounding box center [261, 140] width 134 height 9
paste input "FAST02262025"
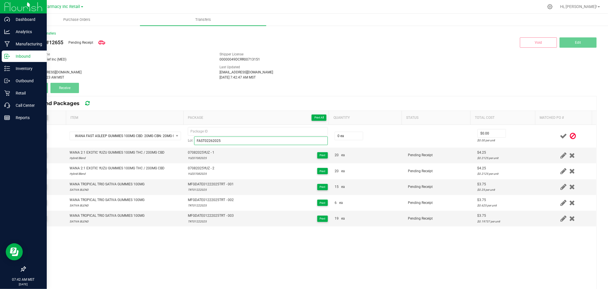
type input "FAST02262025"
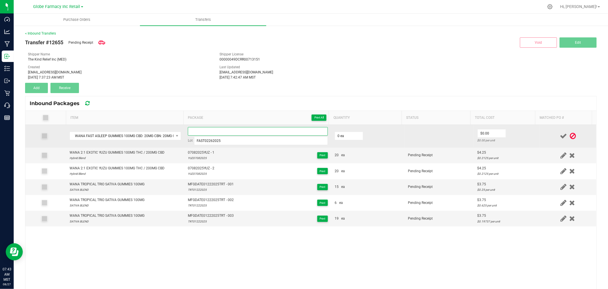
paste input "MFG-DATE-02262025FAST-Exp."
click at [259, 129] on input at bounding box center [258, 131] width 140 height 9
type input "MFG-DATE-02262025FAST-Exp."
paste input "MFG-DATE-02262025FAST-Exp."
type input "MFGDATE02262025FAST - 1"
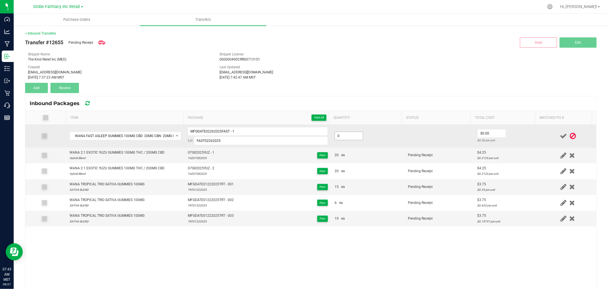
click at [351, 137] on input "0" at bounding box center [349, 136] width 28 height 8
click at [351, 135] on input "0" at bounding box center [349, 136] width 28 height 8
type input "20 ea"
type input "$5.50"
drag, startPoint x: 520, startPoint y: 138, endPoint x: 536, endPoint y: 138, distance: 16.3
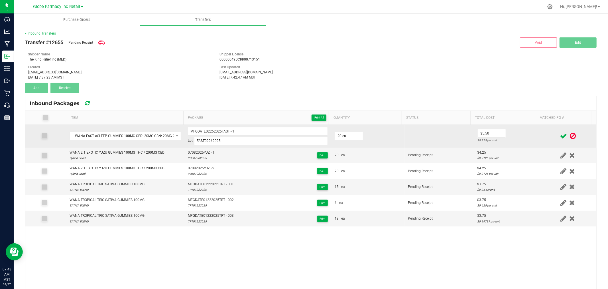
click at [521, 138] on div "$0.275 per unit" at bounding box center [507, 139] width 58 height 5
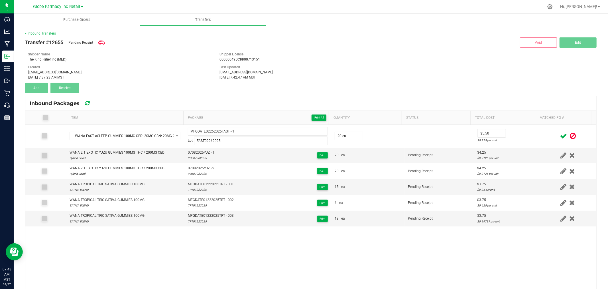
click at [560, 134] on icon at bounding box center [563, 135] width 7 height 7
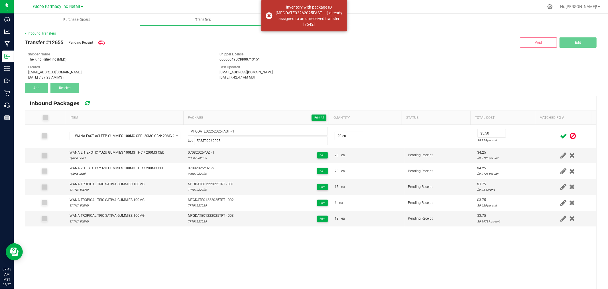
click at [237, 136] on div "MFGDATE02262025FAST - 1 Lot FAST02262025" at bounding box center [258, 136] width 140 height 18
click at [242, 131] on input "MFGDATE02262025FAST - 1" at bounding box center [258, 131] width 140 height 9
click at [539, 131] on td at bounding box center [567, 136] width 57 height 23
click at [560, 133] on icon at bounding box center [563, 135] width 7 height 7
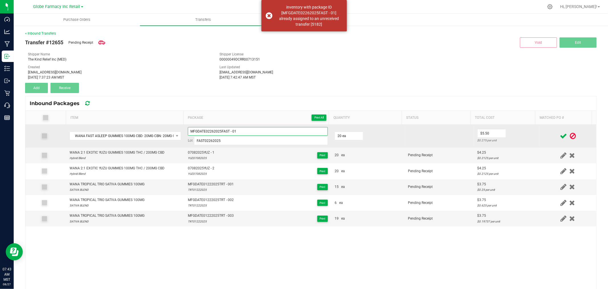
click at [259, 129] on input "MFGDATE02262025FAST - 01" at bounding box center [258, 131] width 140 height 9
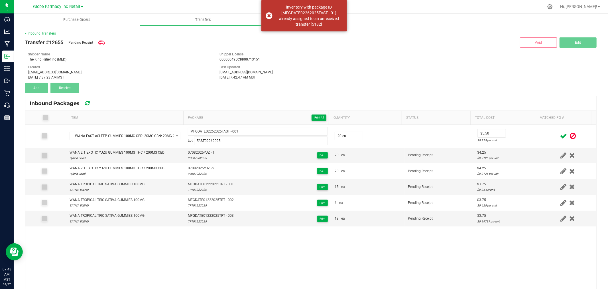
click at [539, 129] on td at bounding box center [567, 136] width 57 height 23
click at [560, 135] on icon at bounding box center [563, 135] width 7 height 7
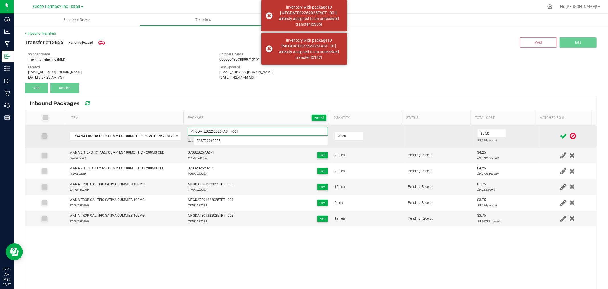
click at [266, 135] on input "MFGDATE02262025FAST - 001" at bounding box center [258, 131] width 140 height 9
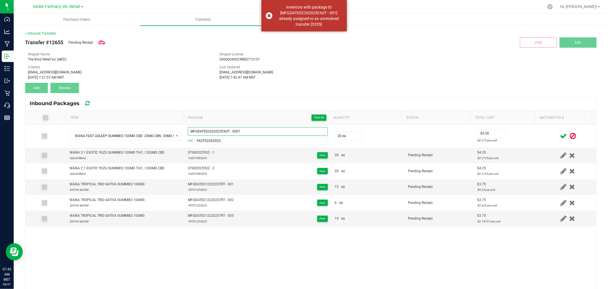
type input "MFGDATE02262025FAST - 0001"
click at [546, 132] on div at bounding box center [568, 135] width 50 height 7
click at [560, 133] on icon at bounding box center [563, 135] width 7 height 7
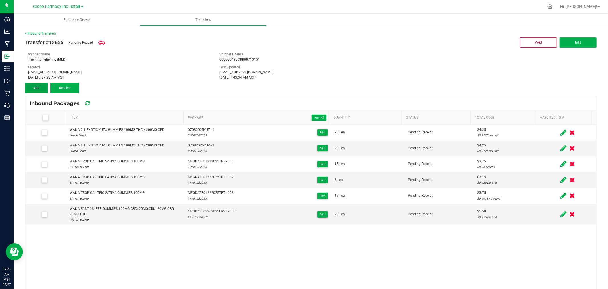
click at [33, 83] on button "Add" at bounding box center [36, 88] width 23 height 10
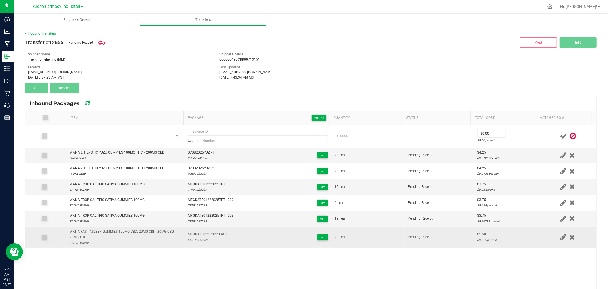
click at [158, 233] on div "WANA FAST ASLEEP GUMMIES 100MG CBD: 20MG CBN: 20MG CBG: 20MG THC" at bounding box center [125, 234] width 111 height 11
copy div "WANA FAST ASLEEP GUMMIES 100MG CBD: 20MG CBN: 20MG CBG: 20MG THC"
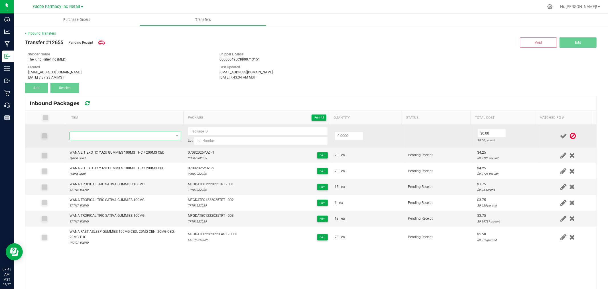
click at [103, 133] on span "NO DATA FOUND" at bounding box center [122, 136] width 104 height 8
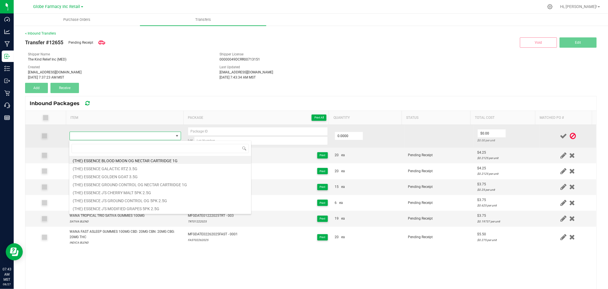
type input "WANA FAST ASLEEP GUMMIES 100MG CBD: 20MG CBN: 20MG CBG: 20MG THC"
